Goal: Browse casually: Explore the website without a specific task or goal

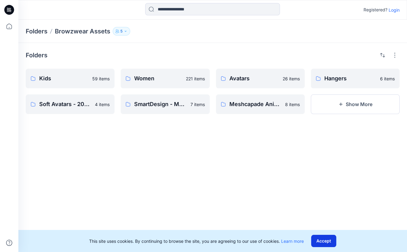
click at [326, 238] on button "Accept" at bounding box center [323, 241] width 25 height 12
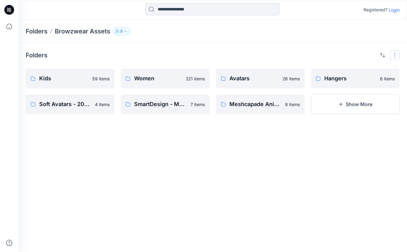
click at [398, 52] on button "button" at bounding box center [395, 55] width 10 height 10
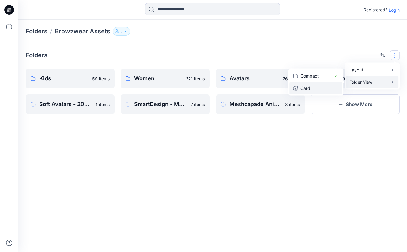
click at [308, 85] on p "Card" at bounding box center [316, 88] width 31 height 7
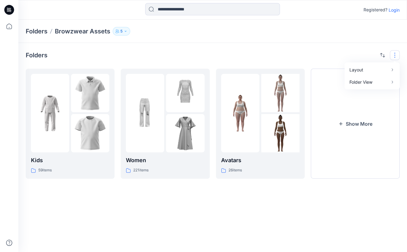
click at [202, 249] on div "Folders Layout Grid Large Grid Folder View Compact Card Kids 59 items Women 221…" at bounding box center [212, 147] width 389 height 209
click at [368, 106] on button "Show More" at bounding box center [355, 124] width 89 height 110
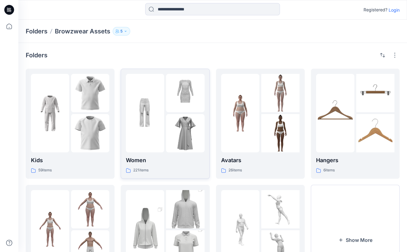
click at [171, 114] on img at bounding box center [185, 133] width 38 height 38
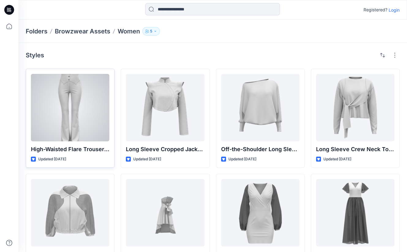
click at [87, 112] on div at bounding box center [70, 107] width 78 height 67
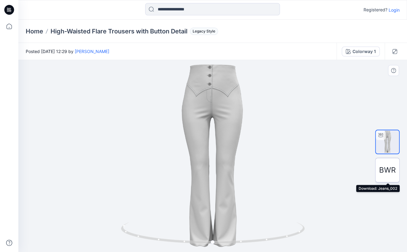
click at [387, 172] on span "BWR" at bounding box center [387, 170] width 17 height 11
click at [385, 197] on div "BWR" at bounding box center [387, 156] width 25 height 117
click at [385, 162] on div "BWR" at bounding box center [387, 170] width 25 height 25
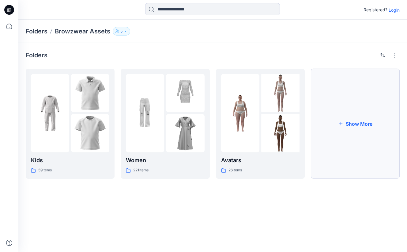
click at [352, 141] on button "Show More" at bounding box center [355, 124] width 89 height 110
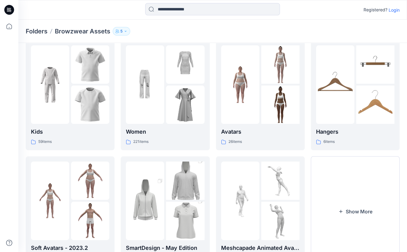
scroll to position [59, 0]
